Goal: Complete application form

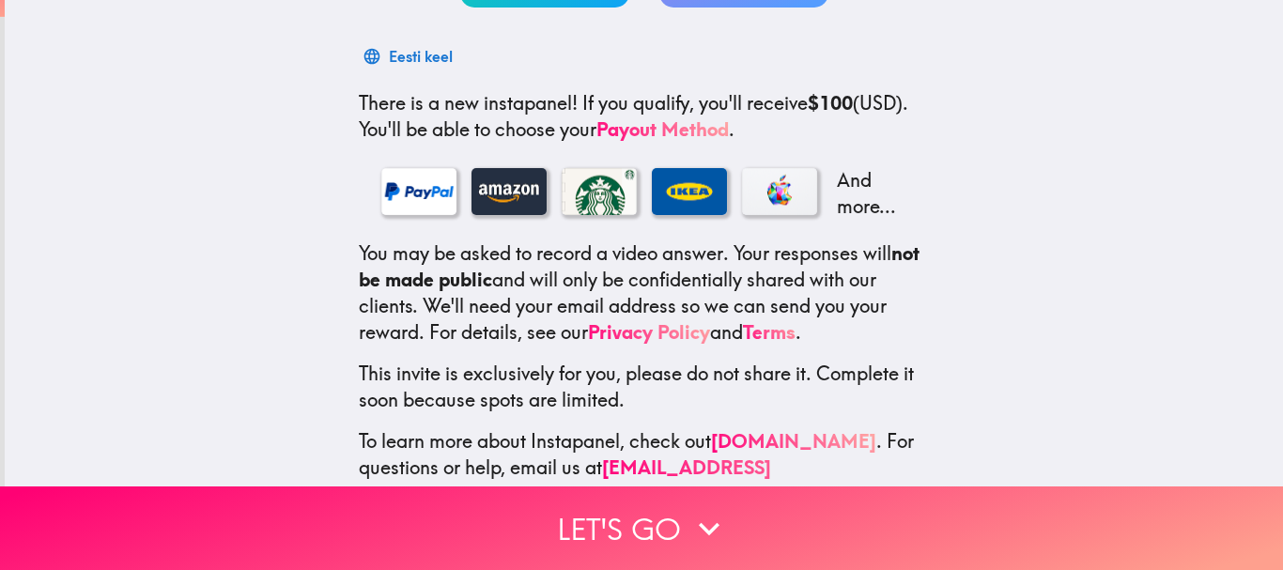
scroll to position [320, 0]
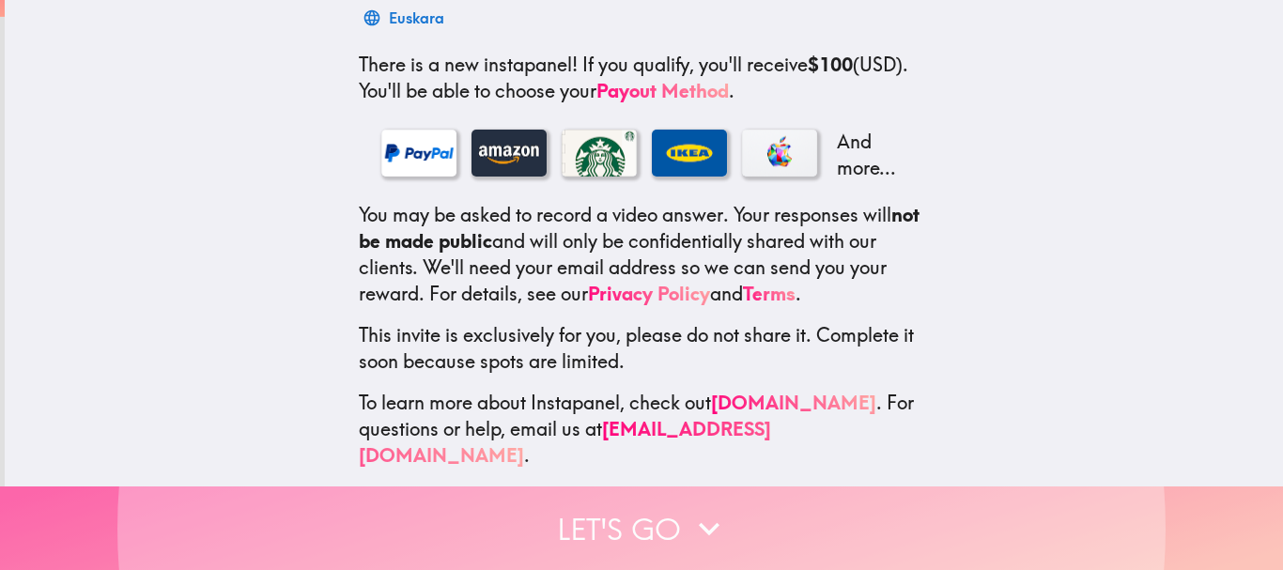
click at [621, 510] on button "Let's go" at bounding box center [641, 528] width 1283 height 84
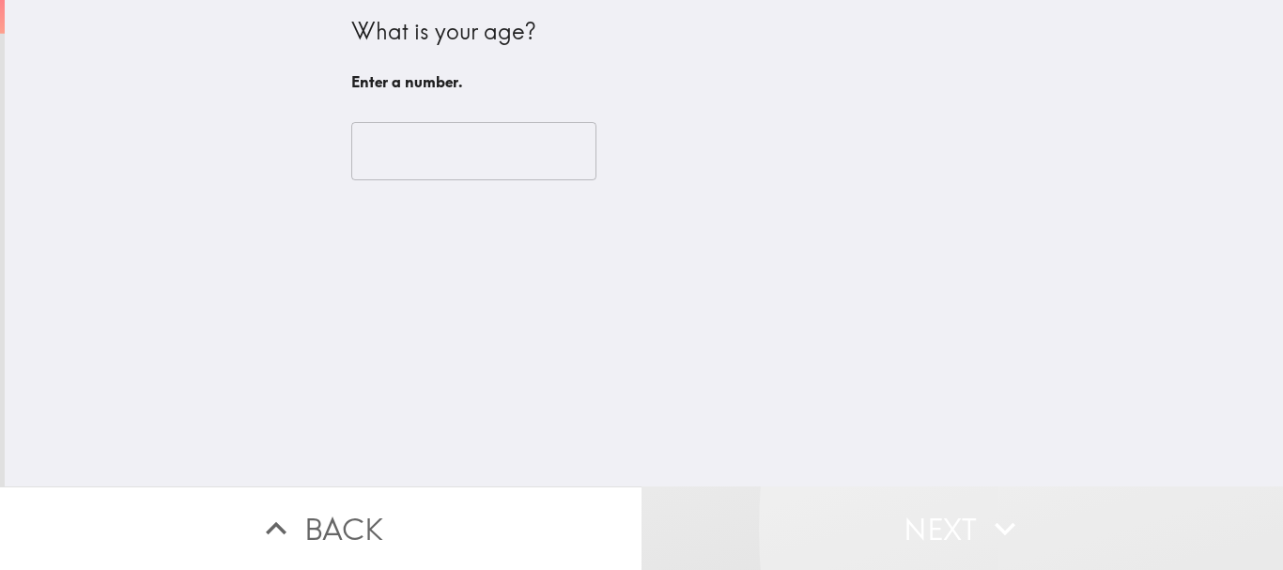
scroll to position [0, 0]
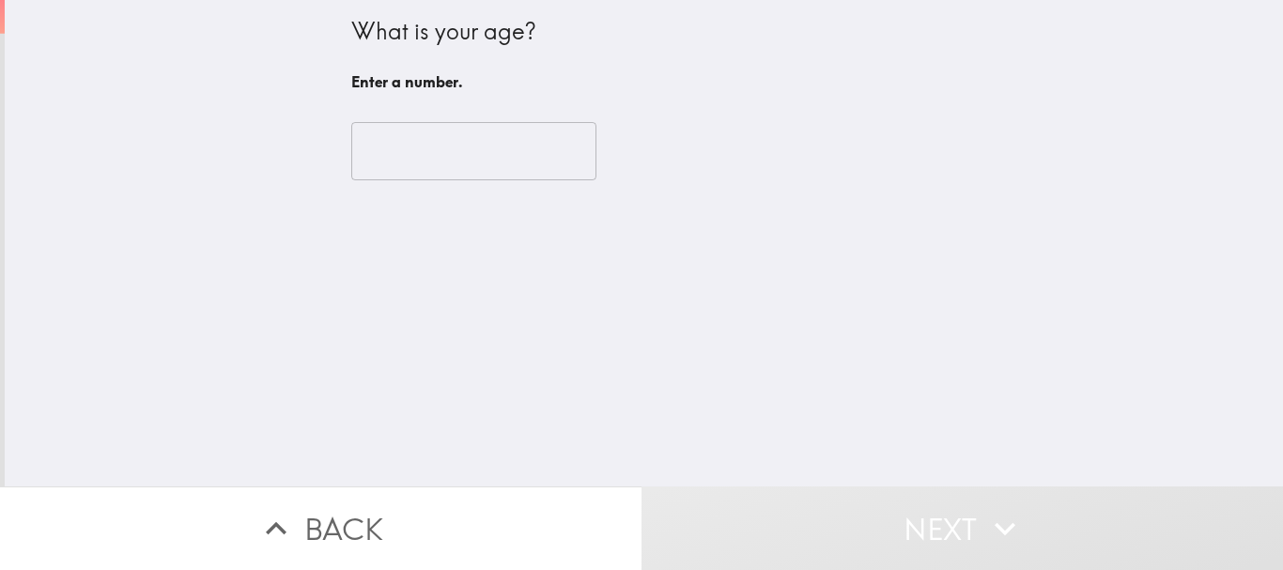
click at [438, 147] on input "number" at bounding box center [473, 151] width 245 height 58
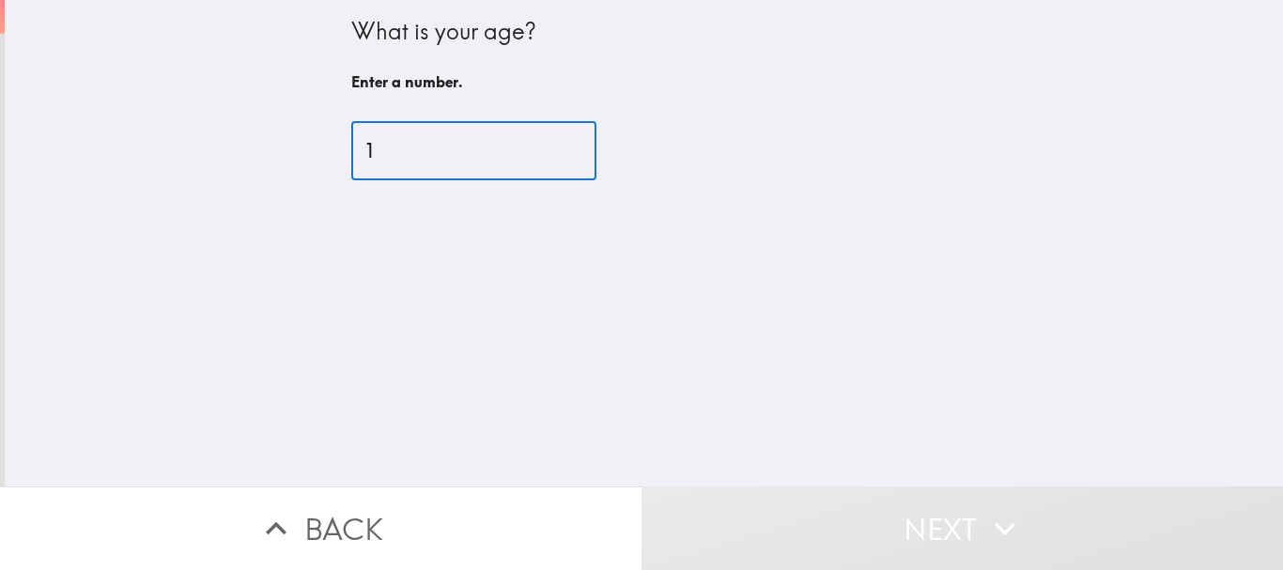
click at [542, 146] on input "1" at bounding box center [473, 151] width 245 height 58
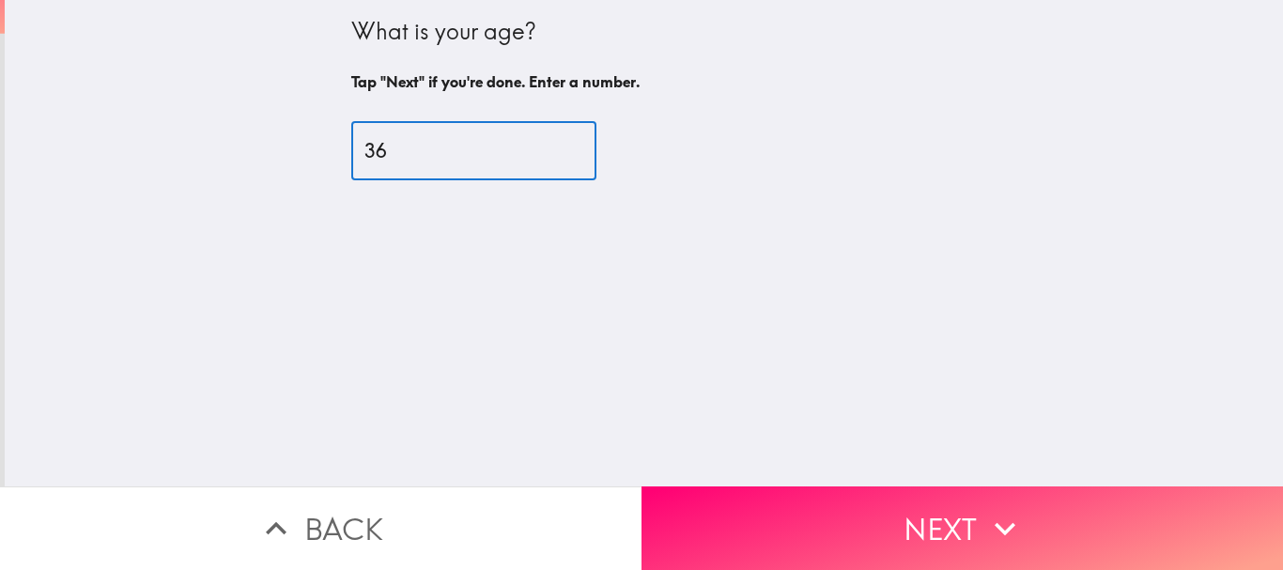
type input "36"
click at [542, 146] on input "36" at bounding box center [473, 151] width 245 height 58
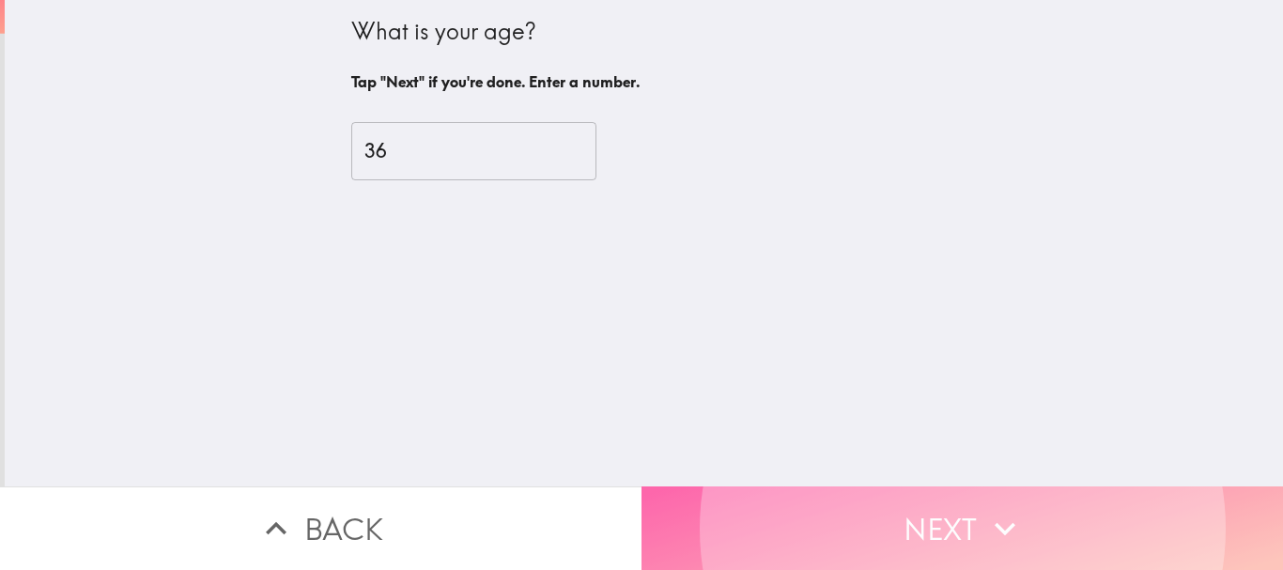
click at [909, 527] on button "Next" at bounding box center [961, 528] width 641 height 84
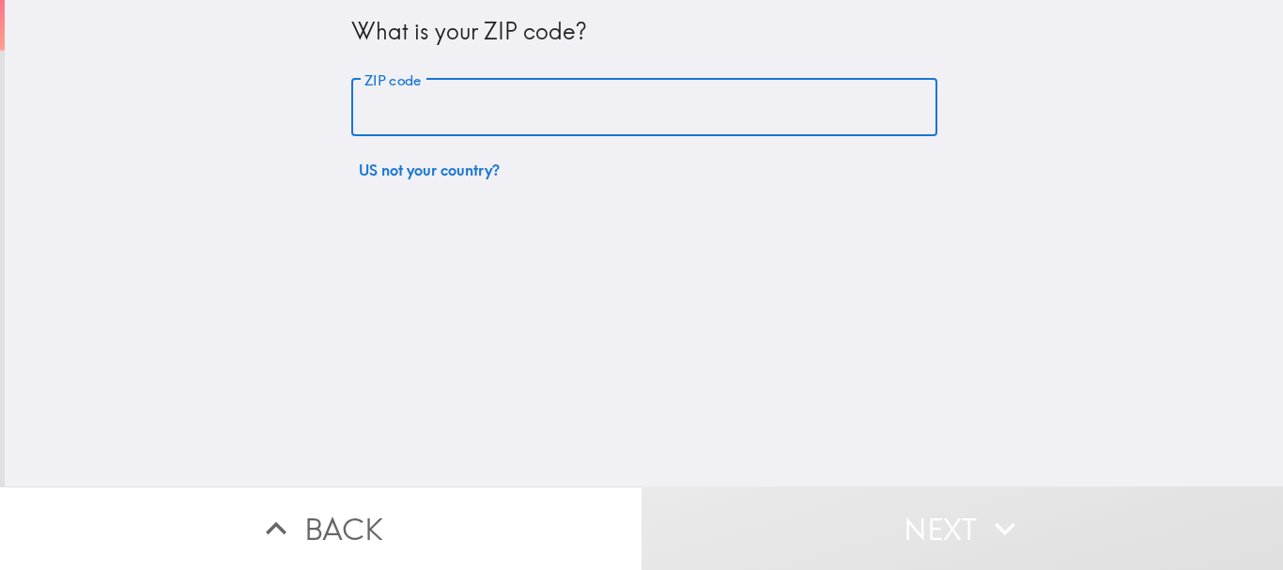
click at [442, 119] on input "ZIP code" at bounding box center [644, 108] width 586 height 58
type input "30141"
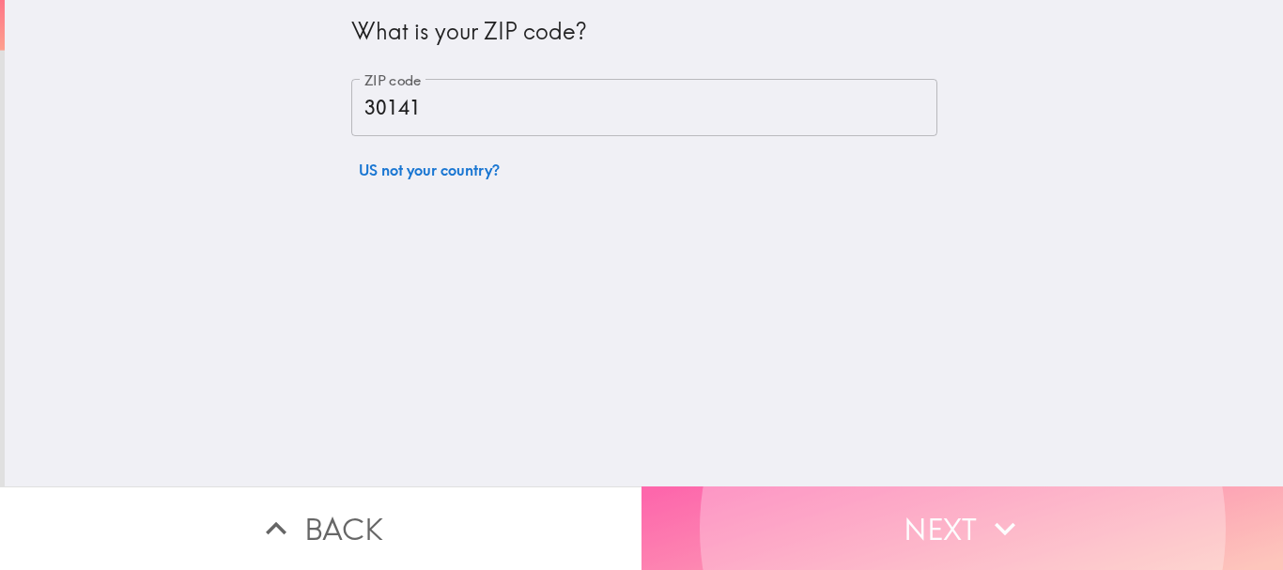
click at [762, 498] on button "Next" at bounding box center [961, 528] width 641 height 84
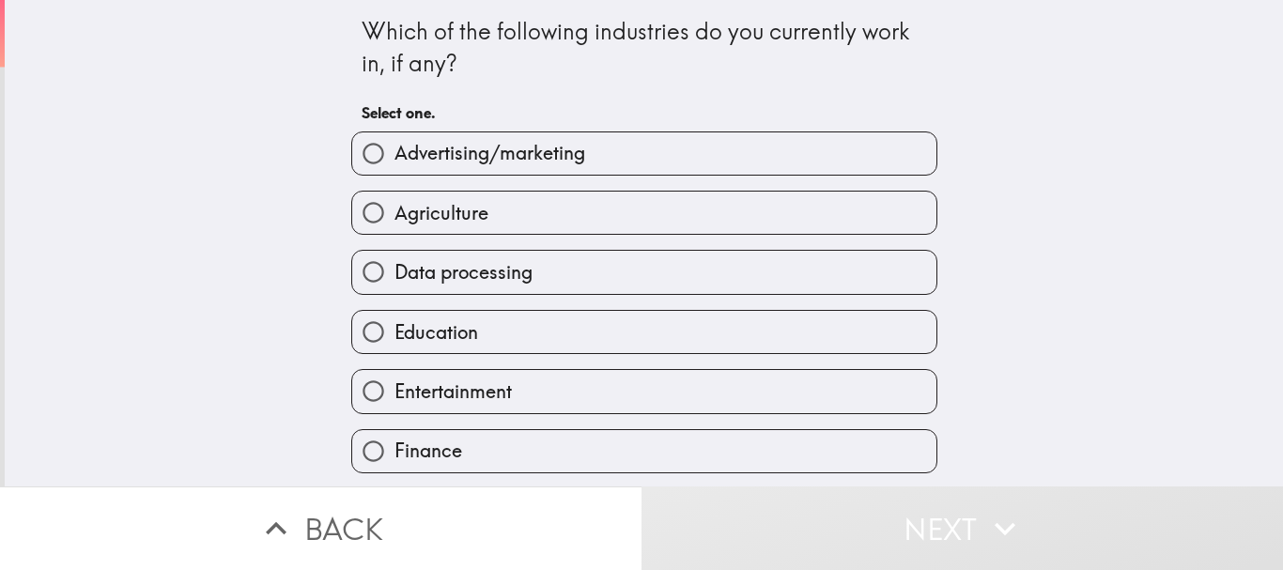
scroll to position [188, 0]
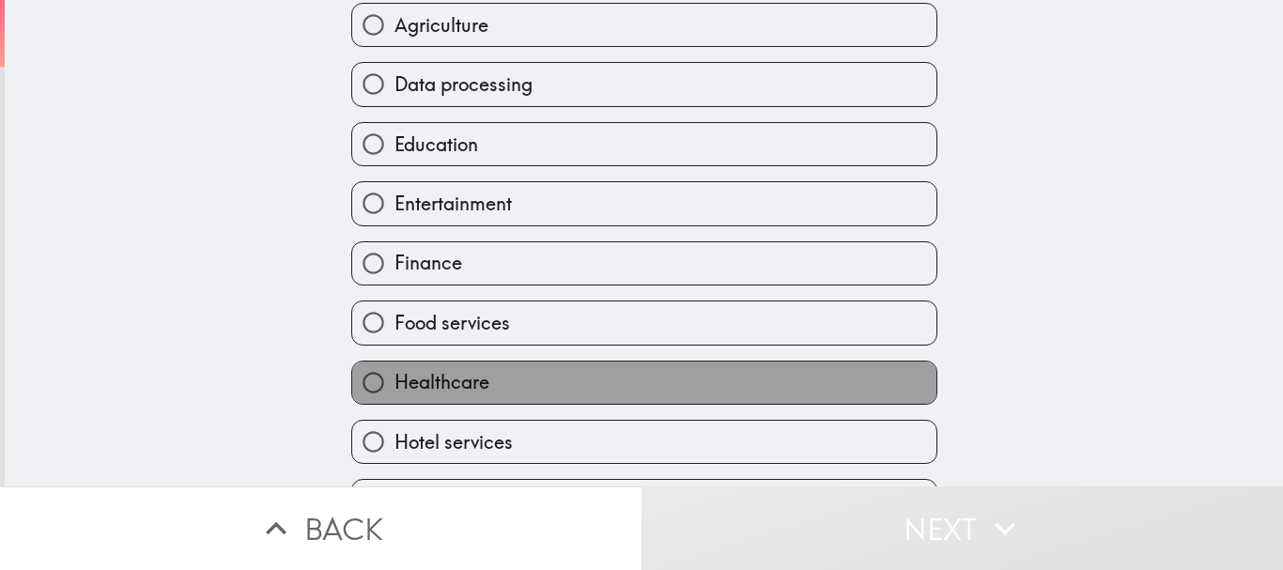
click at [439, 383] on span "Healthcare" at bounding box center [441, 382] width 95 height 26
click at [394, 383] on input "Healthcare" at bounding box center [373, 383] width 42 height 42
radio input "true"
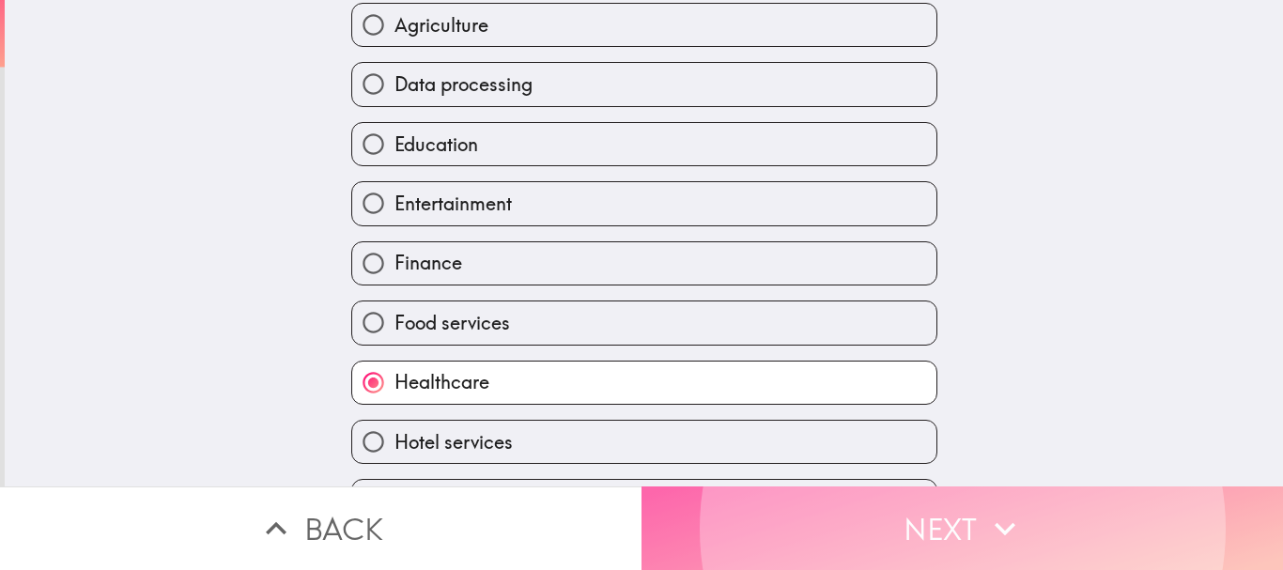
click at [836, 510] on button "Next" at bounding box center [961, 528] width 641 height 84
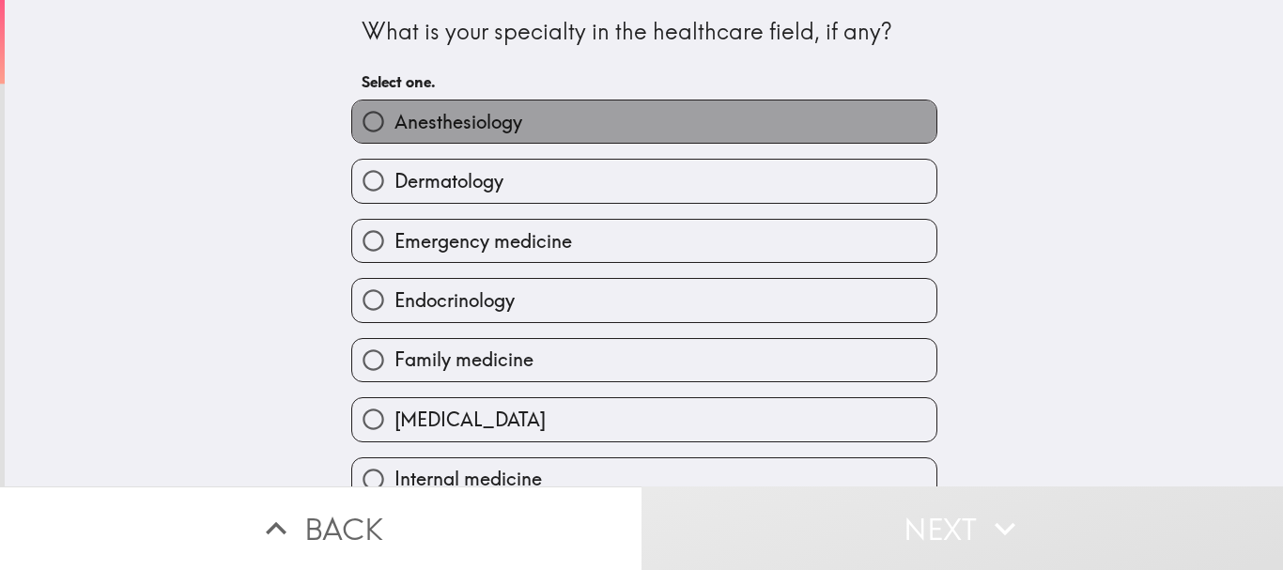
click at [478, 125] on span "Anesthesiology" at bounding box center [458, 122] width 128 height 26
click at [394, 125] on input "Anesthesiology" at bounding box center [373, 121] width 42 height 42
radio input "true"
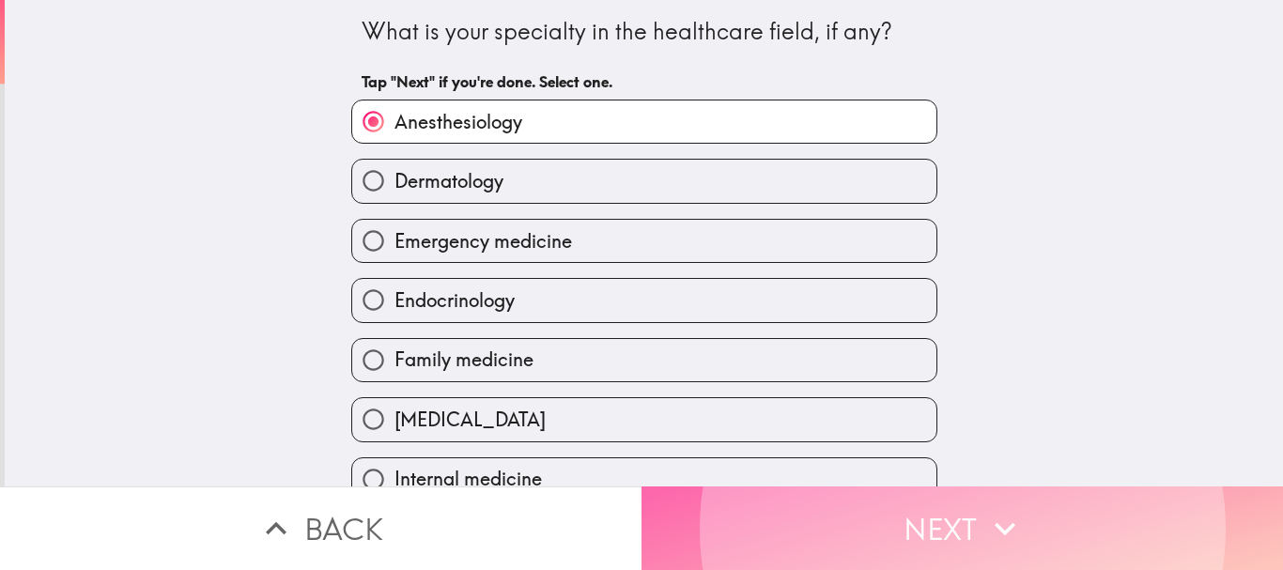
click at [847, 508] on button "Next" at bounding box center [961, 528] width 641 height 84
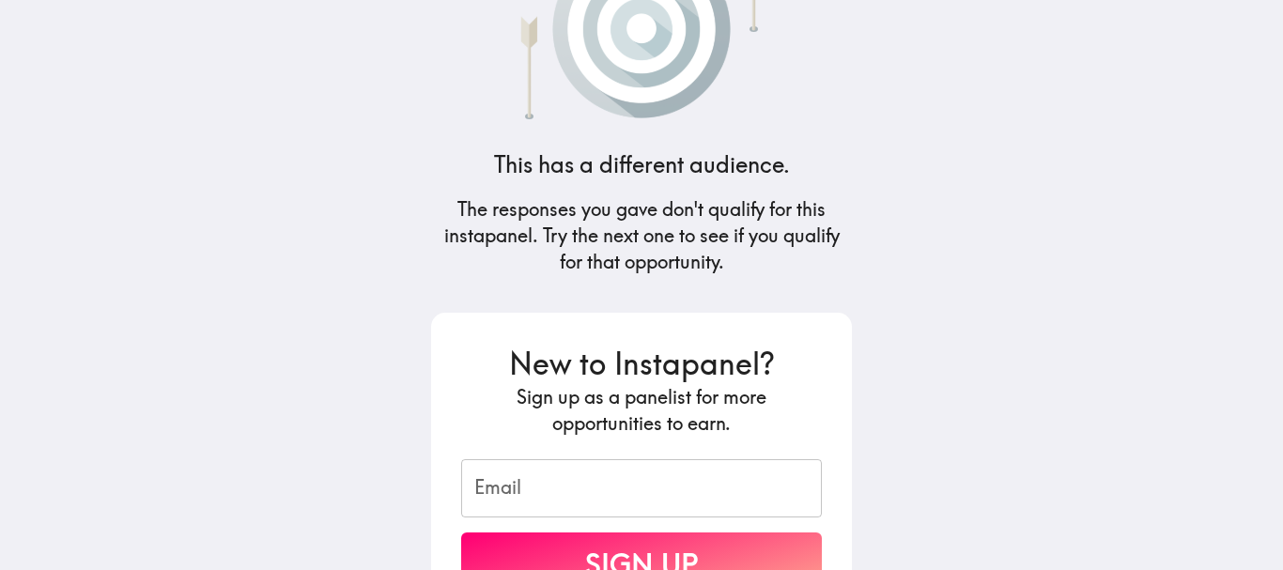
scroll to position [188, 0]
